Goal: Information Seeking & Learning: Check status

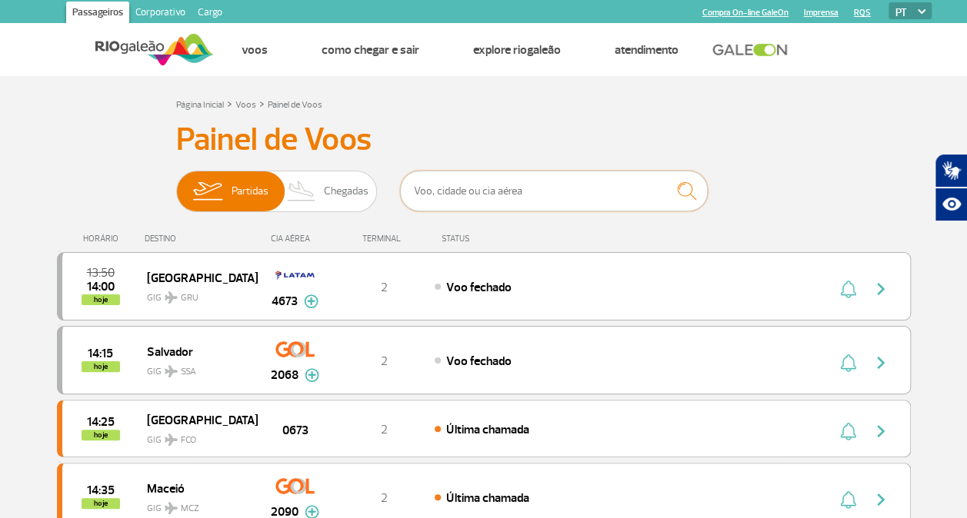
click at [470, 192] on input "text" at bounding box center [554, 191] width 308 height 41
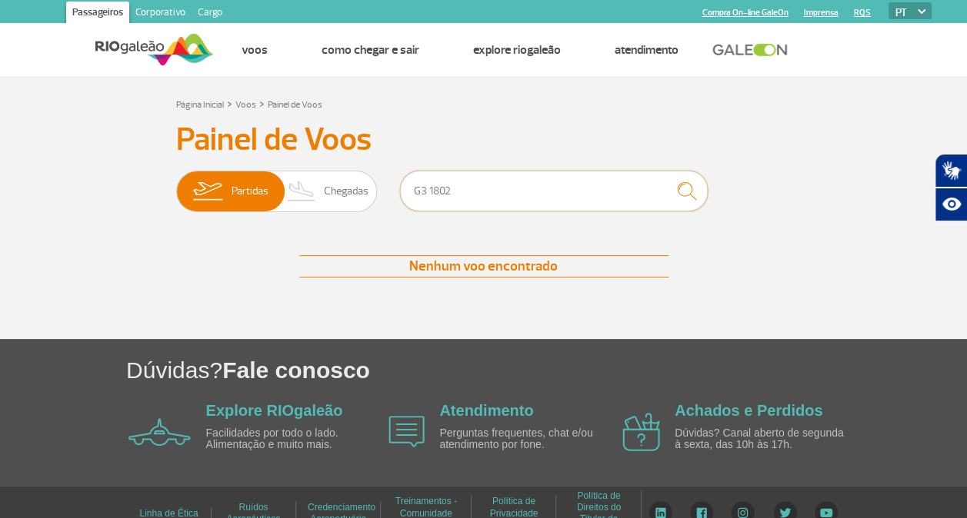
drag, startPoint x: 431, startPoint y: 186, endPoint x: 402, endPoint y: 185, distance: 28.5
click at [402, 185] on input "G3 1802" at bounding box center [554, 191] width 308 height 41
click at [425, 192] on input "G3 1802" at bounding box center [554, 191] width 308 height 41
click at [695, 192] on img "submit" at bounding box center [686, 191] width 33 height 32
drag, startPoint x: 425, startPoint y: 188, endPoint x: 405, endPoint y: 183, distance: 19.8
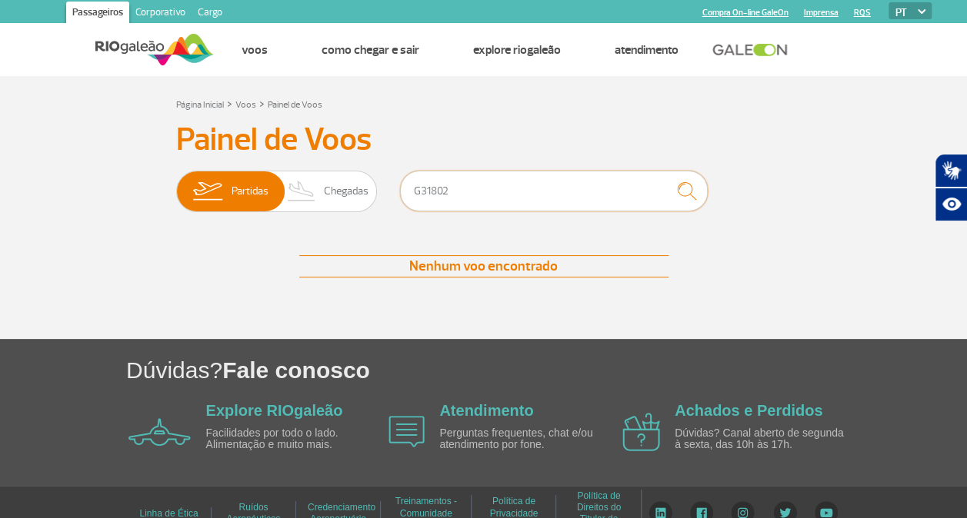
click at [405, 183] on input "G31802" at bounding box center [554, 191] width 308 height 41
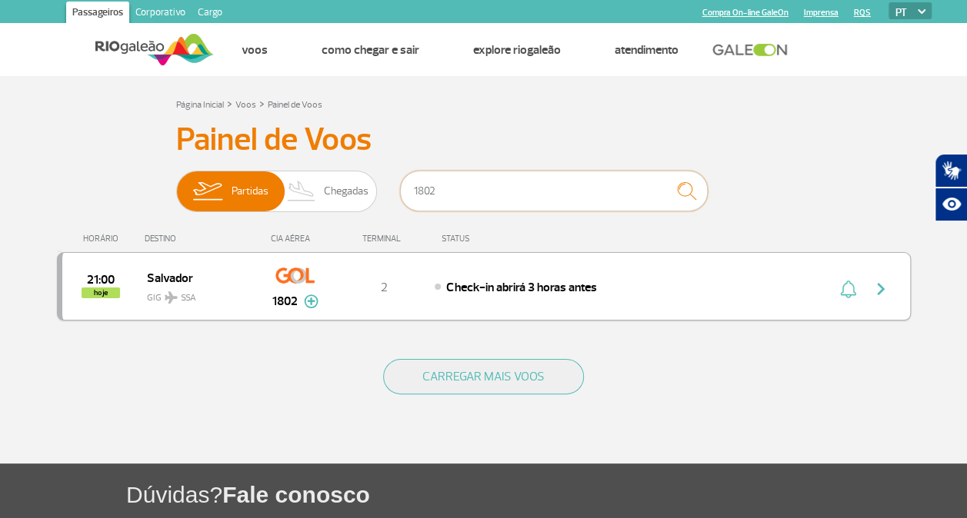
type input "1802"
click at [879, 289] on img "button" at bounding box center [880, 289] width 18 height 18
